Goal: Information Seeking & Learning: Find specific fact

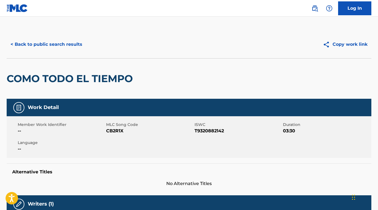
click at [75, 46] on button "< Back to public search results" at bounding box center [47, 44] width 80 height 14
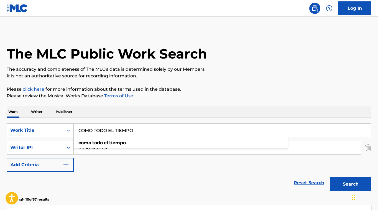
drag, startPoint x: 157, startPoint y: 134, endPoint x: 74, endPoint y: 129, distance: 83.3
click at [74, 129] on input "COMO TODO EL TIEMPO" at bounding box center [222, 130] width 297 height 13
paste input "EL WERIT"
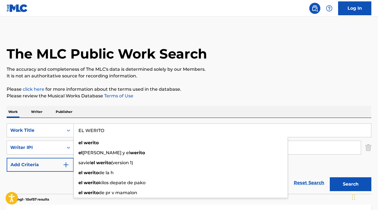
type input "EL WERITO"
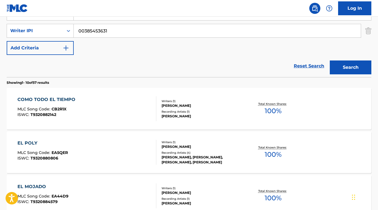
click at [345, 68] on button "Search" at bounding box center [351, 67] width 42 height 14
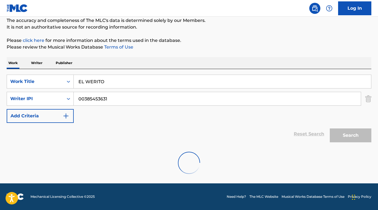
scroll to position [117, 0]
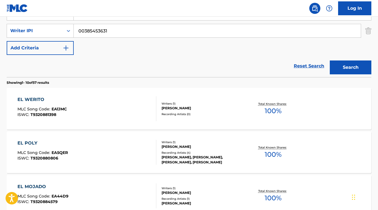
click at [36, 100] on div "EL WERITO" at bounding box center [41, 99] width 49 height 7
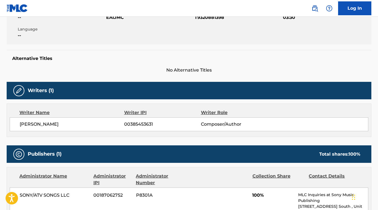
scroll to position [113, 0]
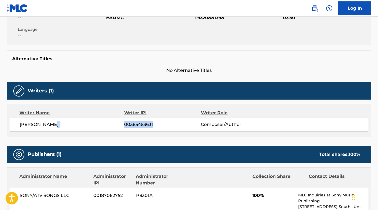
drag, startPoint x: 154, startPoint y: 125, endPoint x: 124, endPoint y: 125, distance: 30.5
click at [123, 126] on div "[PERSON_NAME] 00385453631 Composer/Author" at bounding box center [194, 124] width 348 height 7
copy div "00385453631"
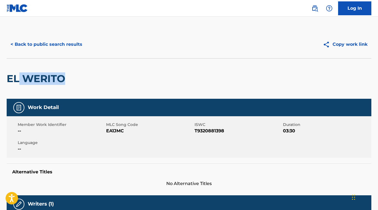
scroll to position [1, 0]
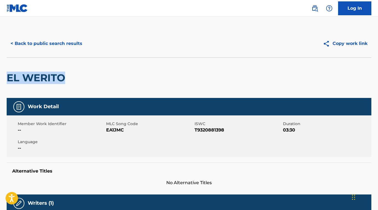
drag, startPoint x: 65, startPoint y: 78, endPoint x: 4, endPoint y: 80, distance: 60.2
copy h2 "EL WERITO"
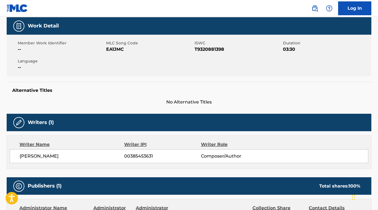
scroll to position [0, 0]
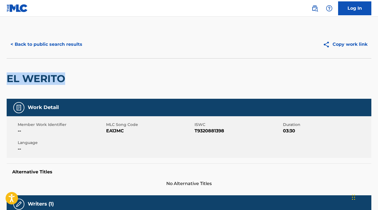
click at [62, 45] on button "< Back to public search results" at bounding box center [47, 44] width 80 height 14
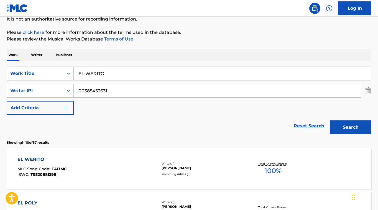
scroll to position [42, 0]
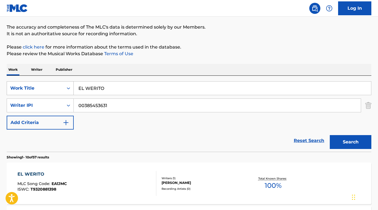
drag, startPoint x: 109, startPoint y: 89, endPoint x: 28, endPoint y: 87, distance: 81.2
click at [23, 87] on div "SearchWithCriteriafceaed3a-af78-4c5f-9555-220f58c2384a Work Title EL WERITO" at bounding box center [189, 88] width 365 height 14
paste input "DANDOLE RESULTADOS"
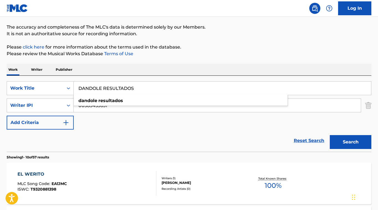
type input "DANDOLE RESULTADOS"
click at [359, 140] on button "Search" at bounding box center [351, 142] width 42 height 14
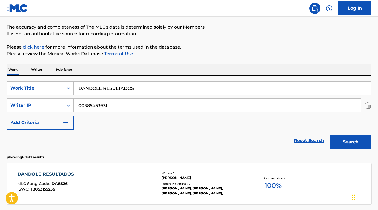
scroll to position [92, 0]
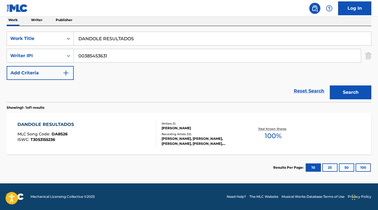
click at [23, 124] on div "DANDOLE RESULTADOS" at bounding box center [46, 124] width 59 height 7
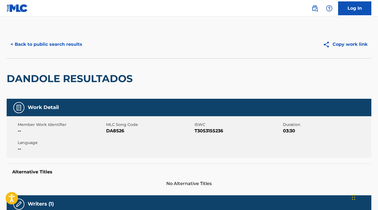
click at [68, 45] on button "< Back to public search results" at bounding box center [47, 44] width 80 height 14
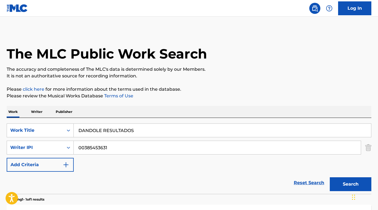
scroll to position [60, 0]
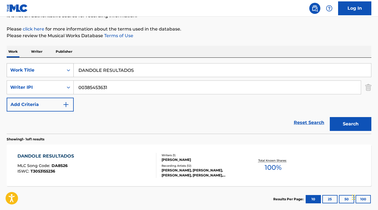
drag, startPoint x: 62, startPoint y: 65, endPoint x: 45, endPoint y: 63, distance: 16.7
click at [45, 63] on div "SearchWithCriteriafceaed3a-af78-4c5f-9555-220f58c2384a Work Title DANDOLE RESUL…" at bounding box center [189, 70] width 365 height 14
paste input "[PERSON_NAME]"
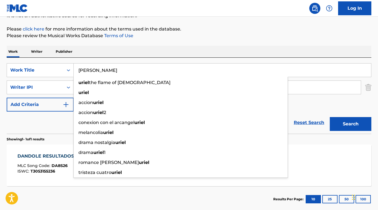
type input "[PERSON_NAME]"
click at [340, 105] on div "SearchWithCriteriafceaed3a-af78-4c5f-9555-220f58c2384a Work Title [PERSON_NAME]…" at bounding box center [189, 87] width 365 height 48
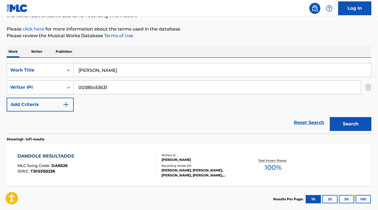
click at [360, 123] on button "Search" at bounding box center [351, 124] width 42 height 14
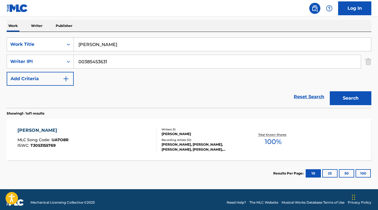
scroll to position [92, 0]
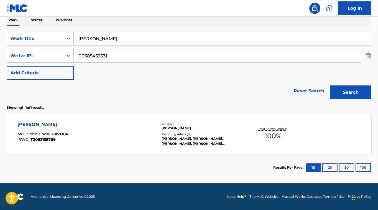
click at [39, 120] on div "[PERSON_NAME] MLC Song Code : UA7O8R ISWC : T3053155769 Writers ( 1 ) [PERSON_N…" at bounding box center [189, 134] width 365 height 42
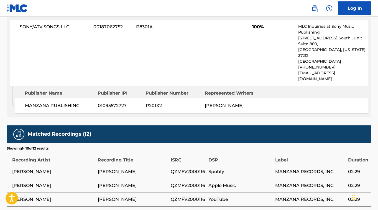
scroll to position [281, 0]
